Goal: Information Seeking & Learning: Learn about a topic

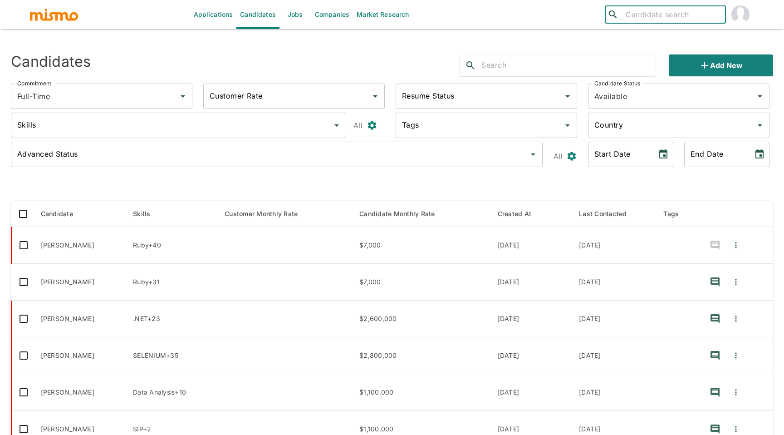
click at [673, 15] on input "search" at bounding box center [672, 14] width 100 height 13
type input "deyber"
click at [628, 51] on div "Deyber Navarro Brenes (Costa Rica)" at bounding box center [665, 44] width 121 height 34
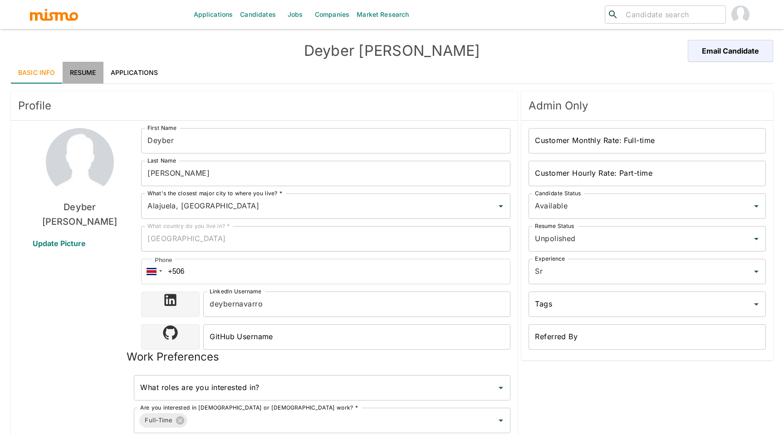
click at [88, 68] on link "Resume" at bounding box center [83, 73] width 41 height 22
